Goal: Information Seeking & Learning: Learn about a topic

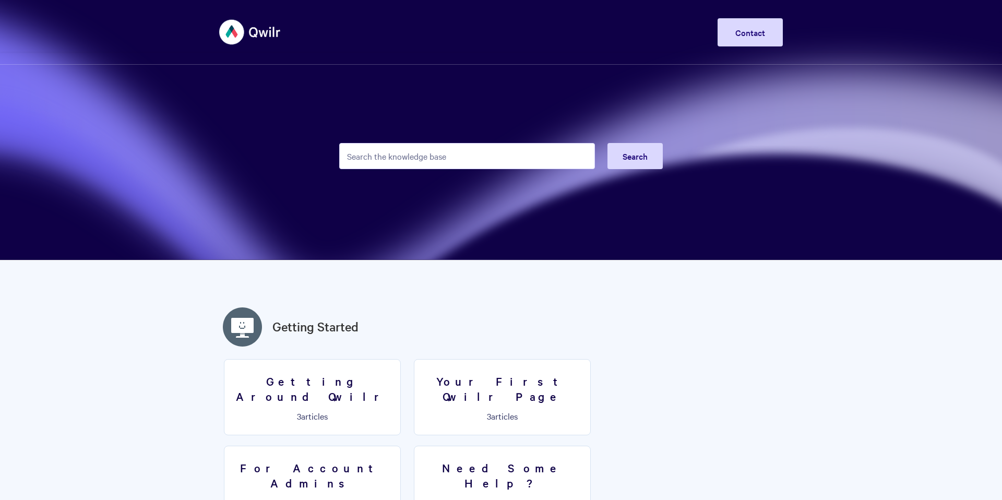
click at [401, 157] on input "Search the knowledge base" at bounding box center [467, 156] width 256 height 26
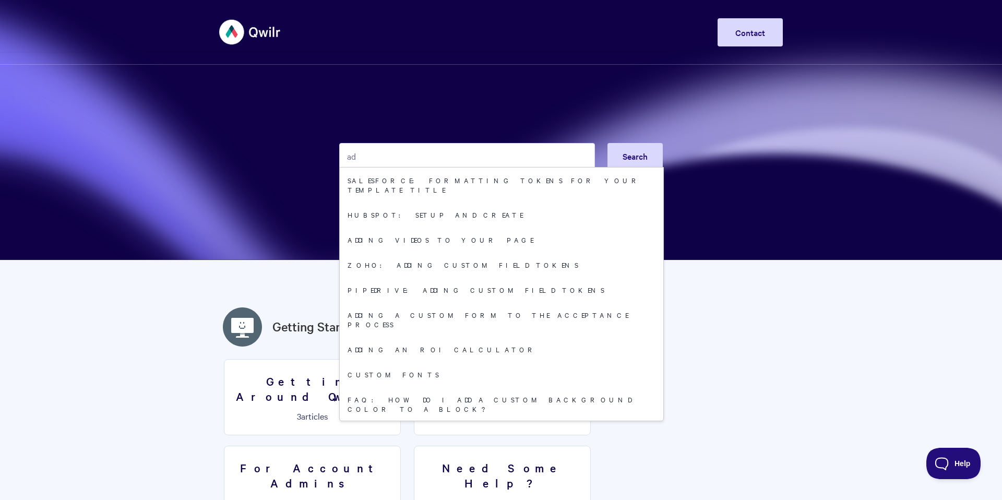
type input "a"
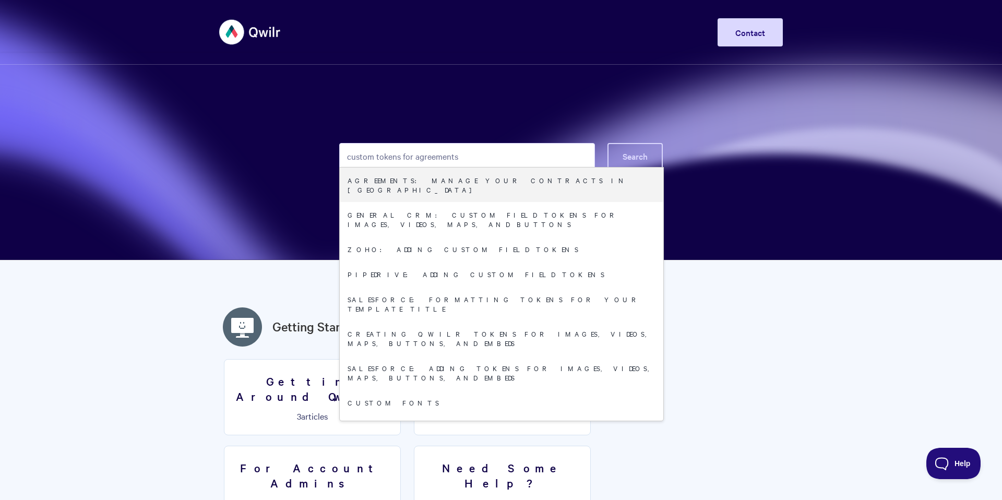
type input "custom tokens for agreements"
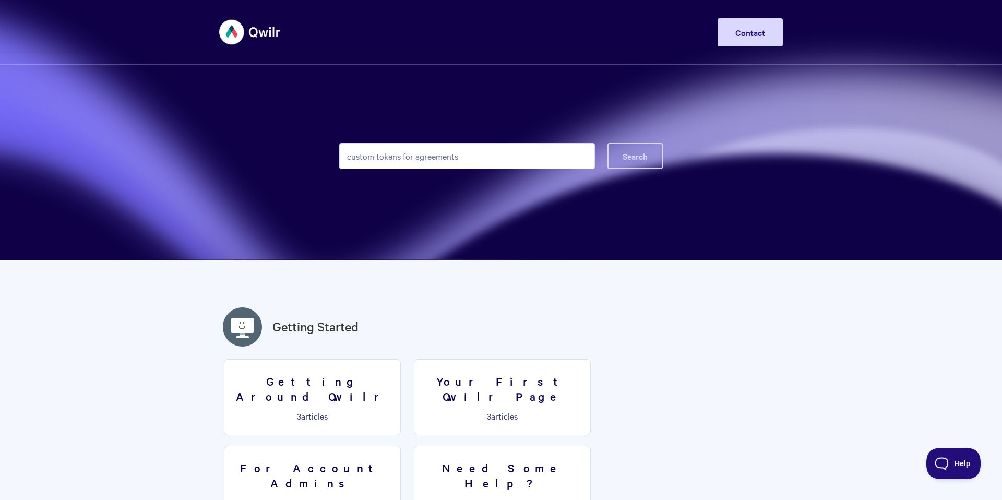
click at [623, 151] on span "Search" at bounding box center [634, 155] width 25 height 11
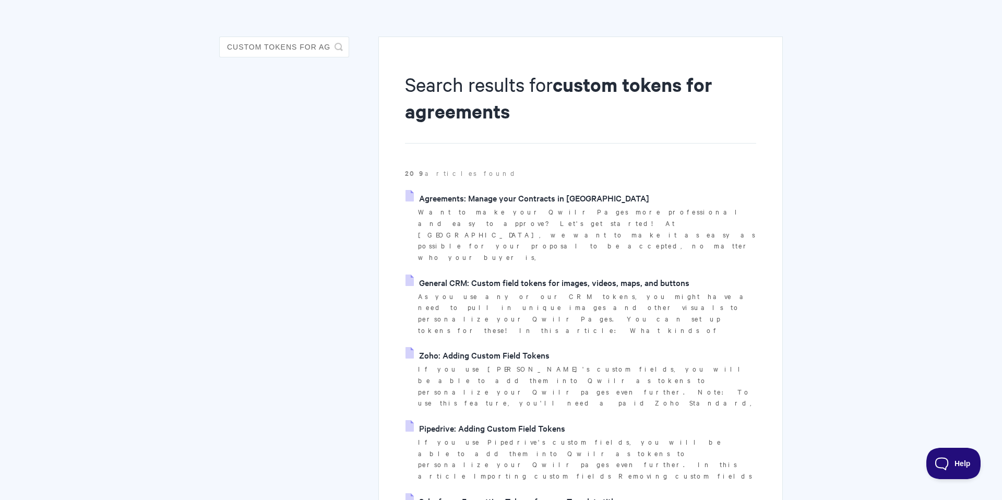
scroll to position [70, 0]
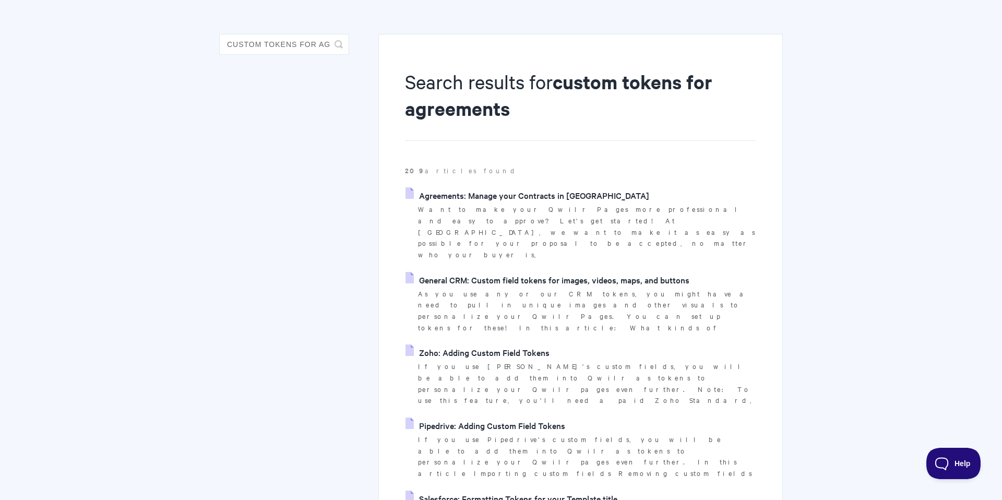
click at [529, 272] on link "General CRM: Custom field tokens for images, videos, maps, and buttons" at bounding box center [547, 280] width 284 height 16
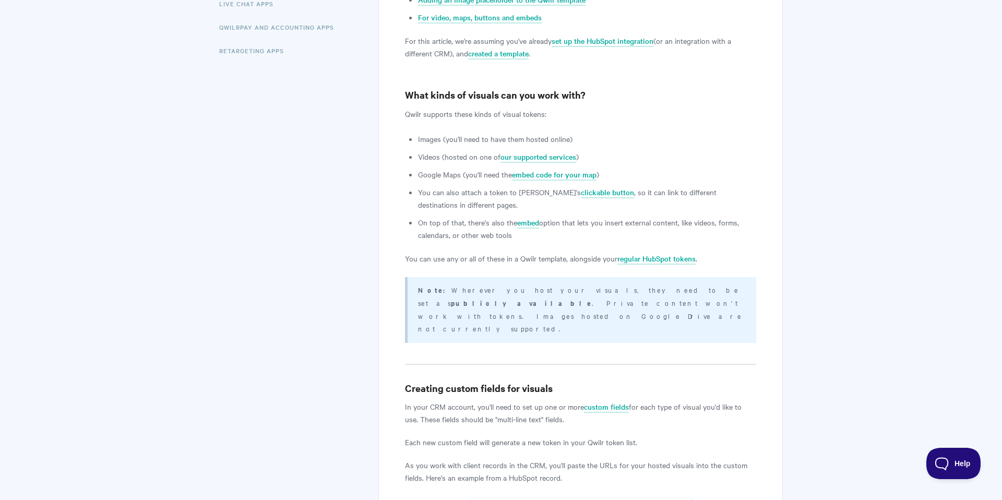
scroll to position [337, 0]
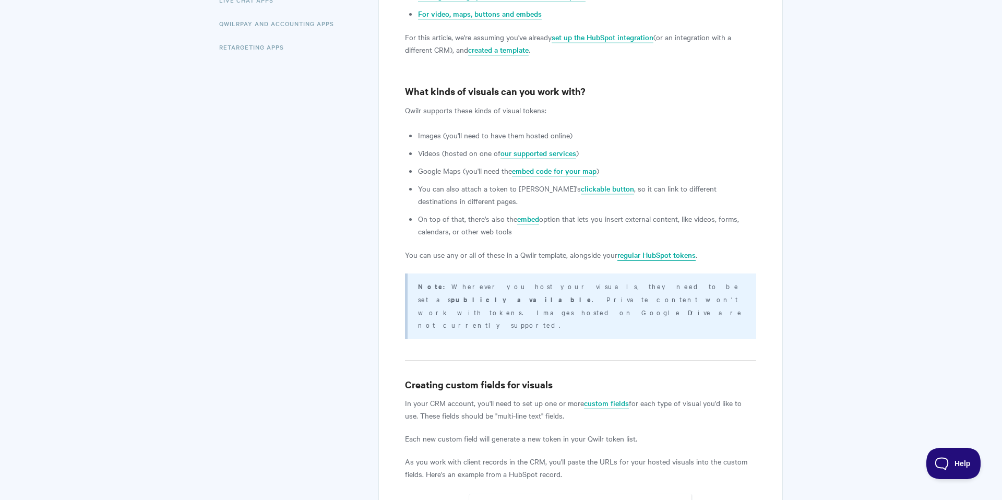
click at [655, 257] on link "regular HubSpot tokens" at bounding box center [656, 254] width 78 height 11
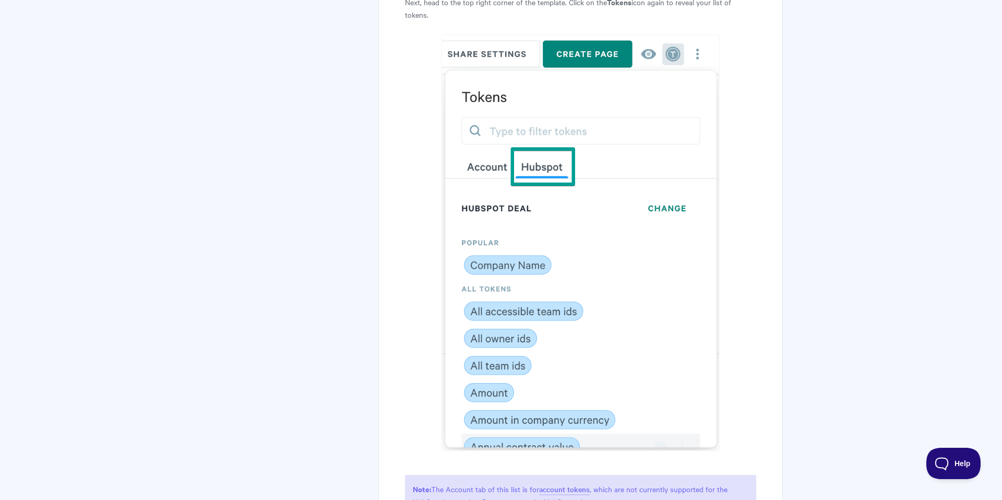
scroll to position [3001, 0]
